Goal: Transaction & Acquisition: Obtain resource

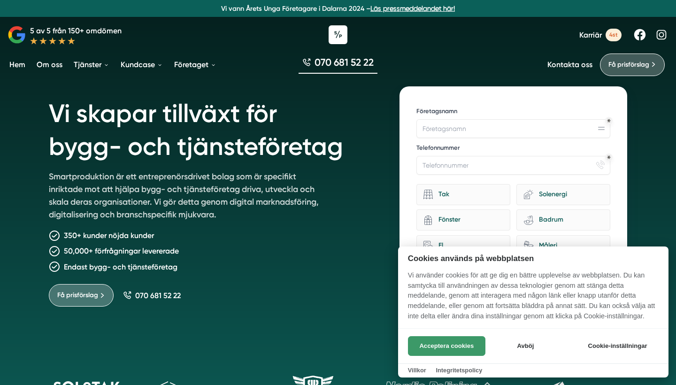
click at [463, 350] on button "Acceptera cookies" at bounding box center [446, 346] width 77 height 20
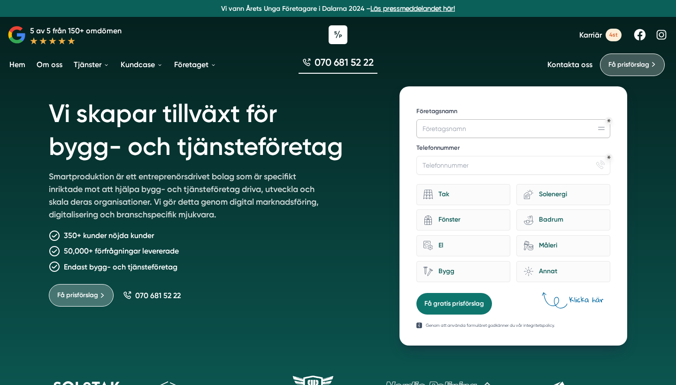
click at [451, 129] on input "Företagsnamn" at bounding box center [514, 128] width 194 height 19
click at [454, 301] on button "Få gratis prisförslag" at bounding box center [455, 304] width 76 height 22
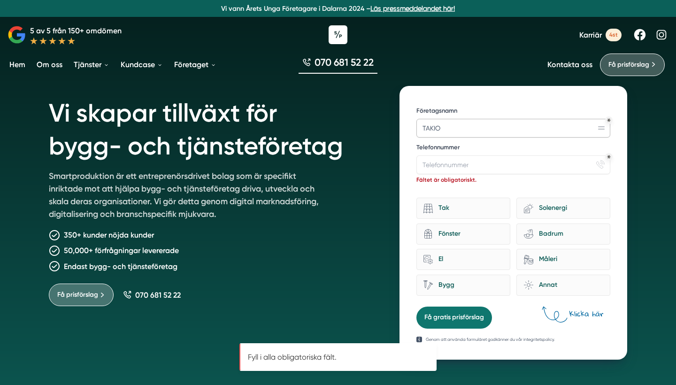
click at [487, 131] on input "TAKIO" at bounding box center [514, 128] width 194 height 19
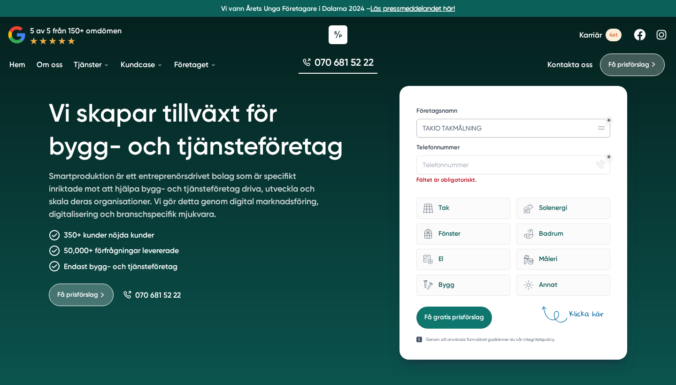
type input "TAKIO TAKMÅLNING"
click at [486, 163] on input "Telefonnummer" at bounding box center [514, 164] width 194 height 19
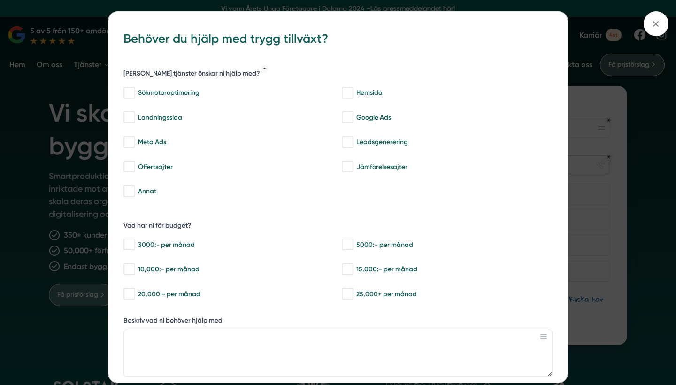
type input "0106600810"
click at [612, 206] on div "bbc9b822-b2c6-488a-ab3e-9a2d59e49c7c Behöver du hjälp med trygg tillväxt? Vilka…" at bounding box center [338, 192] width 676 height 385
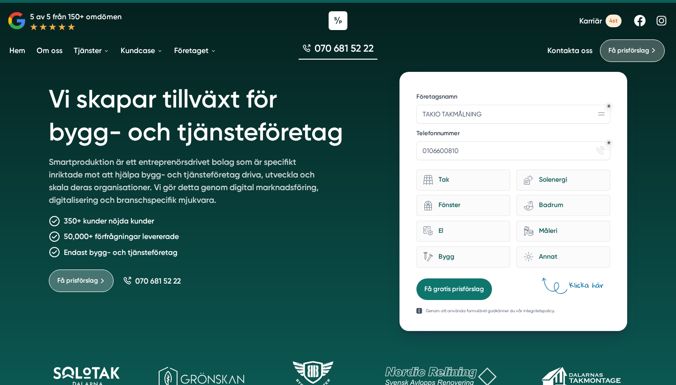
scroll to position [26, 0]
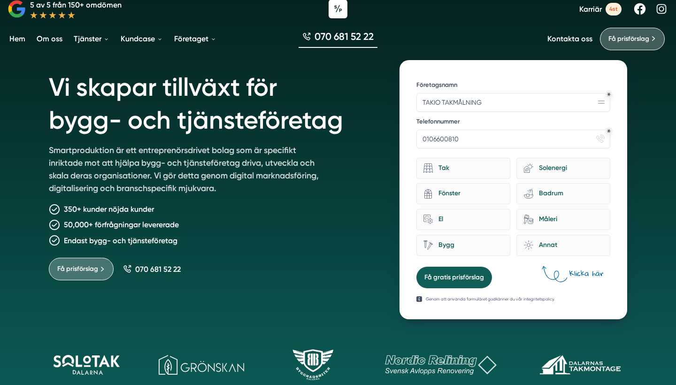
click at [468, 274] on button "Få gratis prisförslag" at bounding box center [455, 278] width 76 height 22
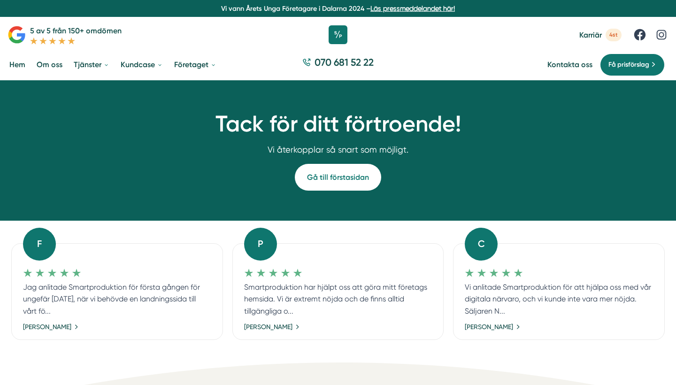
click at [615, 36] on span "4st" at bounding box center [614, 35] width 16 height 13
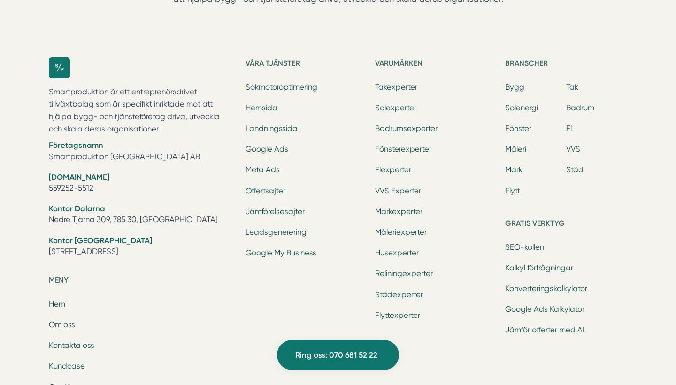
scroll to position [482, 0]
click at [393, 82] on link "Takexperter" at bounding box center [396, 86] width 42 height 9
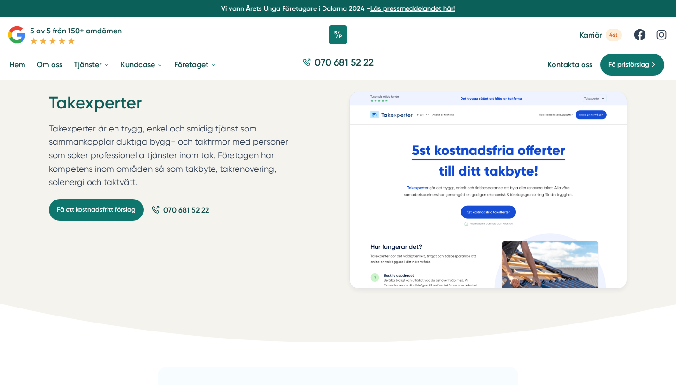
click at [481, 214] on img at bounding box center [488, 190] width 278 height 197
click at [128, 211] on link "Få ett kostnadsfritt förslag" at bounding box center [96, 210] width 95 height 22
